Goal: Transaction & Acquisition: Purchase product/service

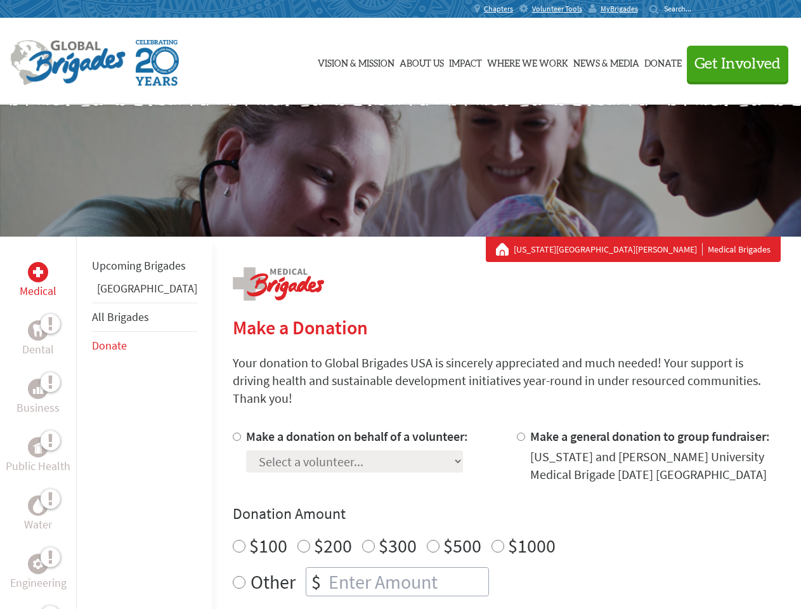
click at [700, 9] on div "Search for:" at bounding box center [674, 9] width 51 height 10
click at [732, 63] on span "Get Involved" at bounding box center [737, 63] width 86 height 15
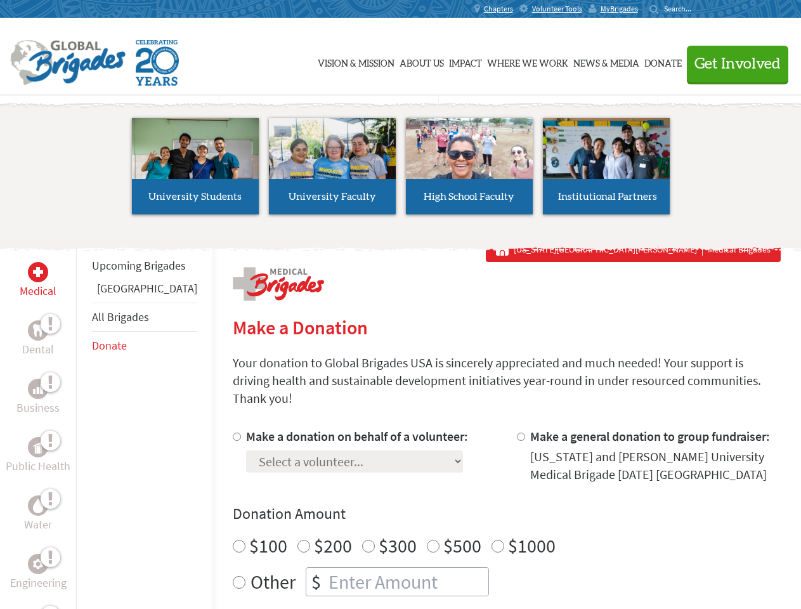
click at [401, 171] on li "High School Faculty" at bounding box center [469, 166] width 137 height 117
click at [84, 422] on div "Upcoming Brigades Panama All Brigades Donate" at bounding box center [144, 540] width 136 height 609
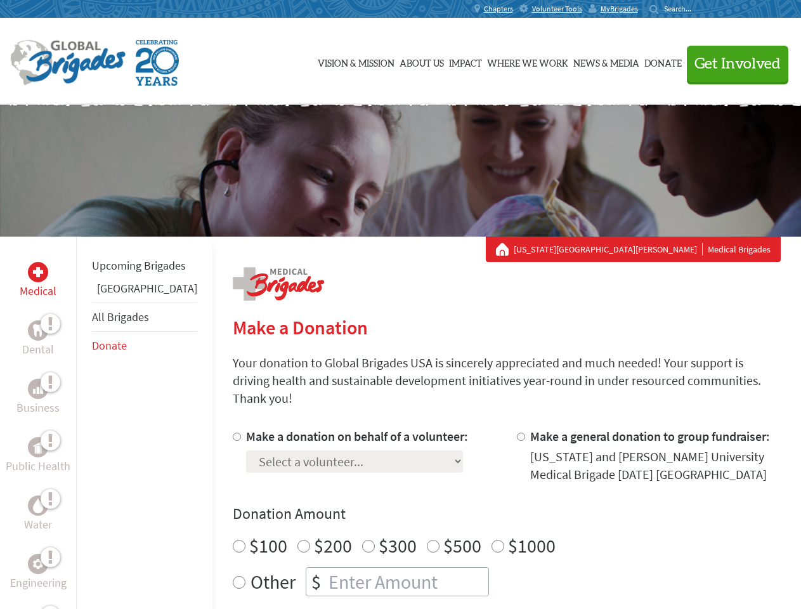
click at [484, 509] on div "Donation Amount $100 $200 $300 $500 $1000 Other $" at bounding box center [507, 549] width 548 height 93
click at [233, 432] on input "Make a donation on behalf of a volunteer:" at bounding box center [237, 436] width 8 height 8
radio input "true"
click at [517, 432] on input "Make a general donation to group fundraiser:" at bounding box center [521, 436] width 8 height 8
radio input "true"
